Goal: Information Seeking & Learning: Understand process/instructions

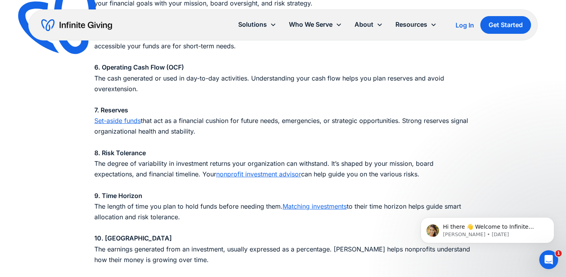
scroll to position [963, 0]
click at [229, 121] on p "1. Asset Allocation How your investments are divided across different asset cla…" at bounding box center [282, 56] width 377 height 438
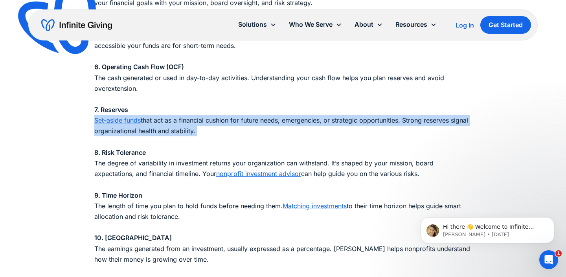
click at [229, 121] on p "1. Asset Allocation How your investments are divided across different asset cla…" at bounding box center [282, 56] width 377 height 438
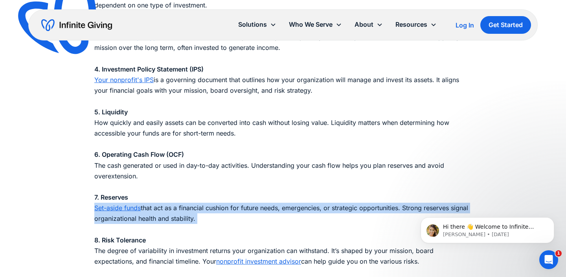
scroll to position [922, 0]
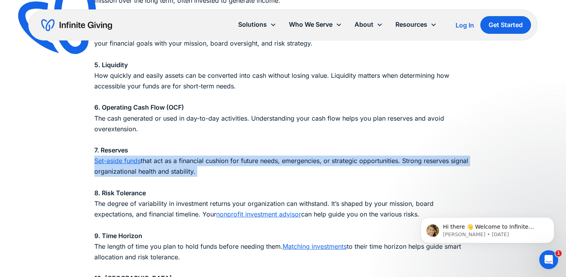
copy p "Set-aside funds that act as a financial cushion for future needs, emergencies, …"
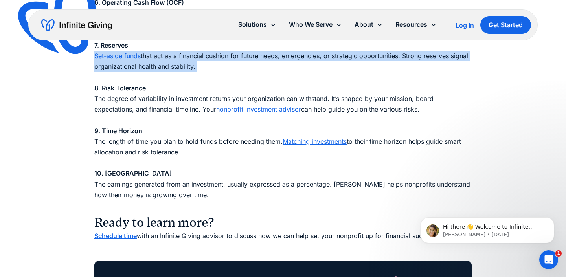
scroll to position [1099, 0]
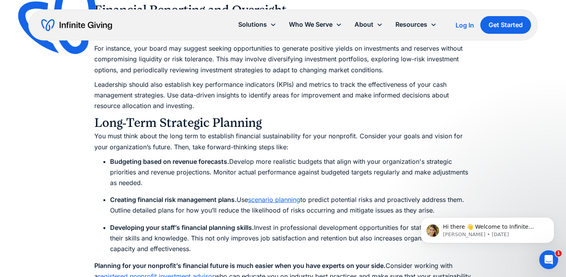
scroll to position [2758, 0]
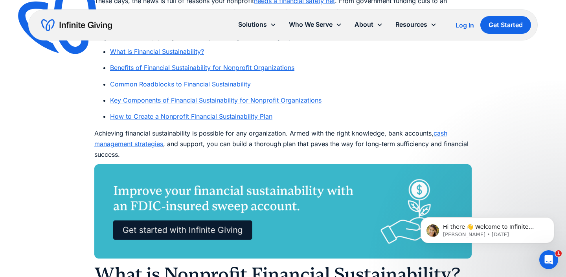
scroll to position [503, 0]
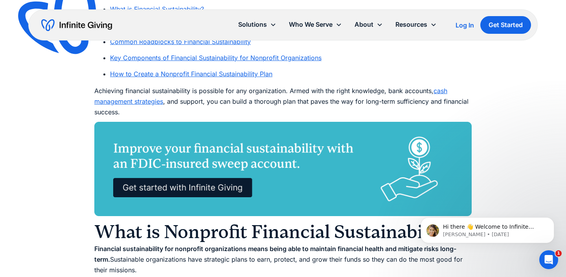
click at [255, 77] on link "How to Create a Nonprofit Financial Sustainability Plan" at bounding box center [191, 74] width 162 height 8
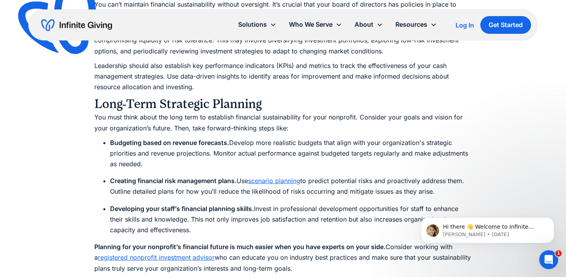
scroll to position [2785, 0]
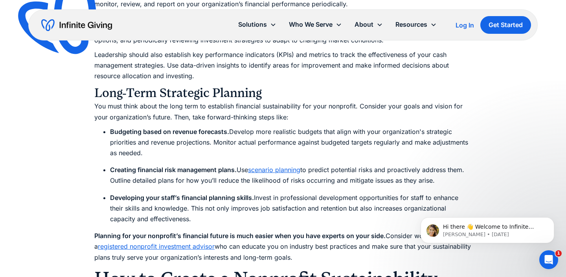
copy h3 "1. Assess your current financial situation."
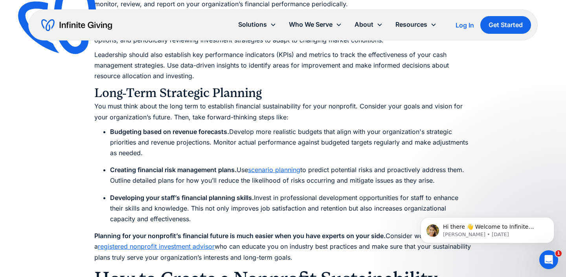
drag, startPoint x: 249, startPoint y: 180, endPoint x: 108, endPoint y: 180, distance: 140.3
copy h3 "Solidify fundraising plans"
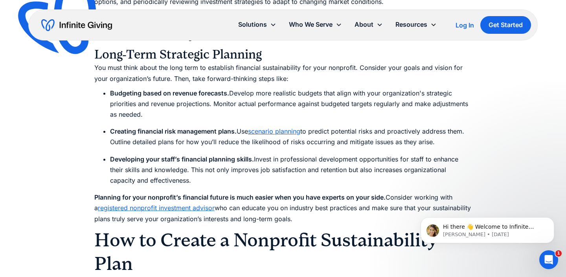
scroll to position [2876, 0]
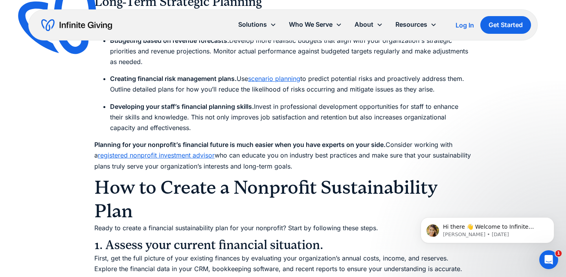
drag, startPoint x: 107, startPoint y: 176, endPoint x: 336, endPoint y: 180, distance: 228.4
copy h3 "Plan for investment and financial growth"
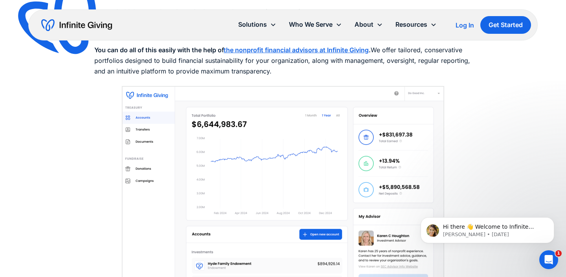
scroll to position [3477, 0]
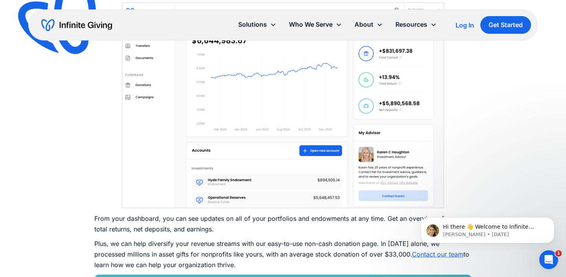
drag, startPoint x: 223, startPoint y: 147, endPoint x: 108, endPoint y: 149, distance: 114.8
copy h3 "Align with your team"
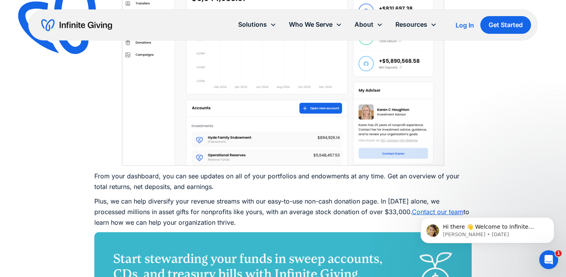
drag, startPoint x: 110, startPoint y: 171, endPoint x: 290, endPoint y: 170, distance: 179.2
copy h3 "Report on finances transparently"
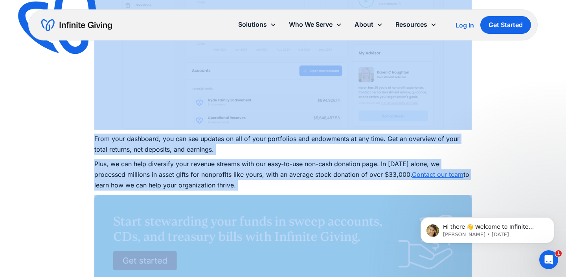
scroll to position [3555, 0]
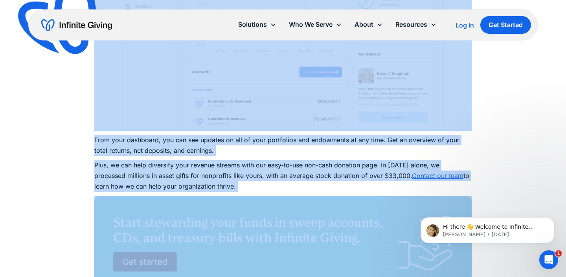
drag, startPoint x: 94, startPoint y: 123, endPoint x: 418, endPoint y: 170, distance: 328.0
copy div "How to Create a Nonprofit Sustainability Plan Ready to create a financial susta…"
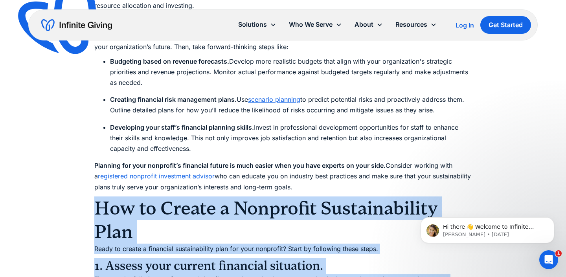
scroll to position [2878, 0]
